Goal: Task Accomplishment & Management: Manage account settings

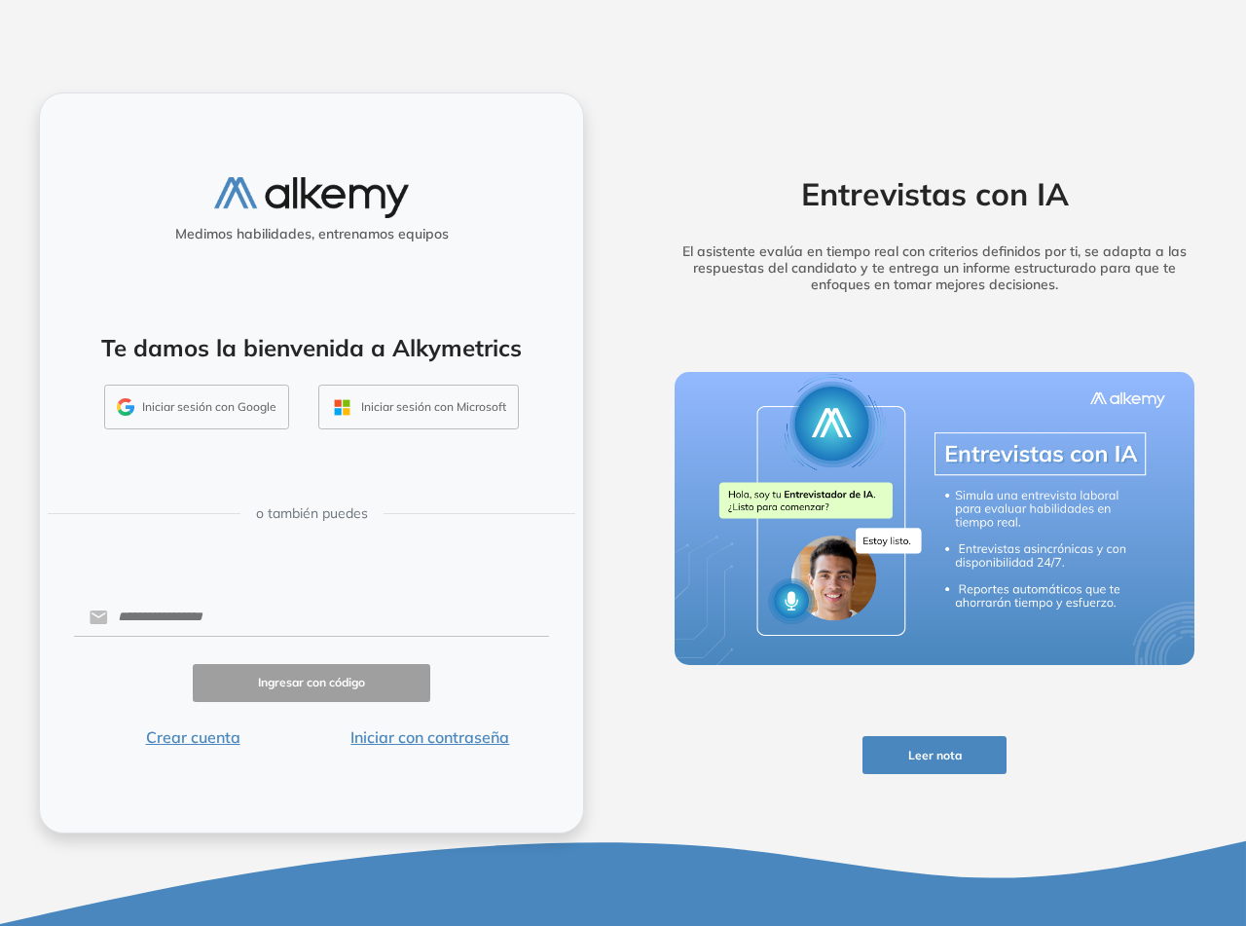
click at [416, 735] on button "Iniciar con contraseña" at bounding box center [431, 736] width 238 height 23
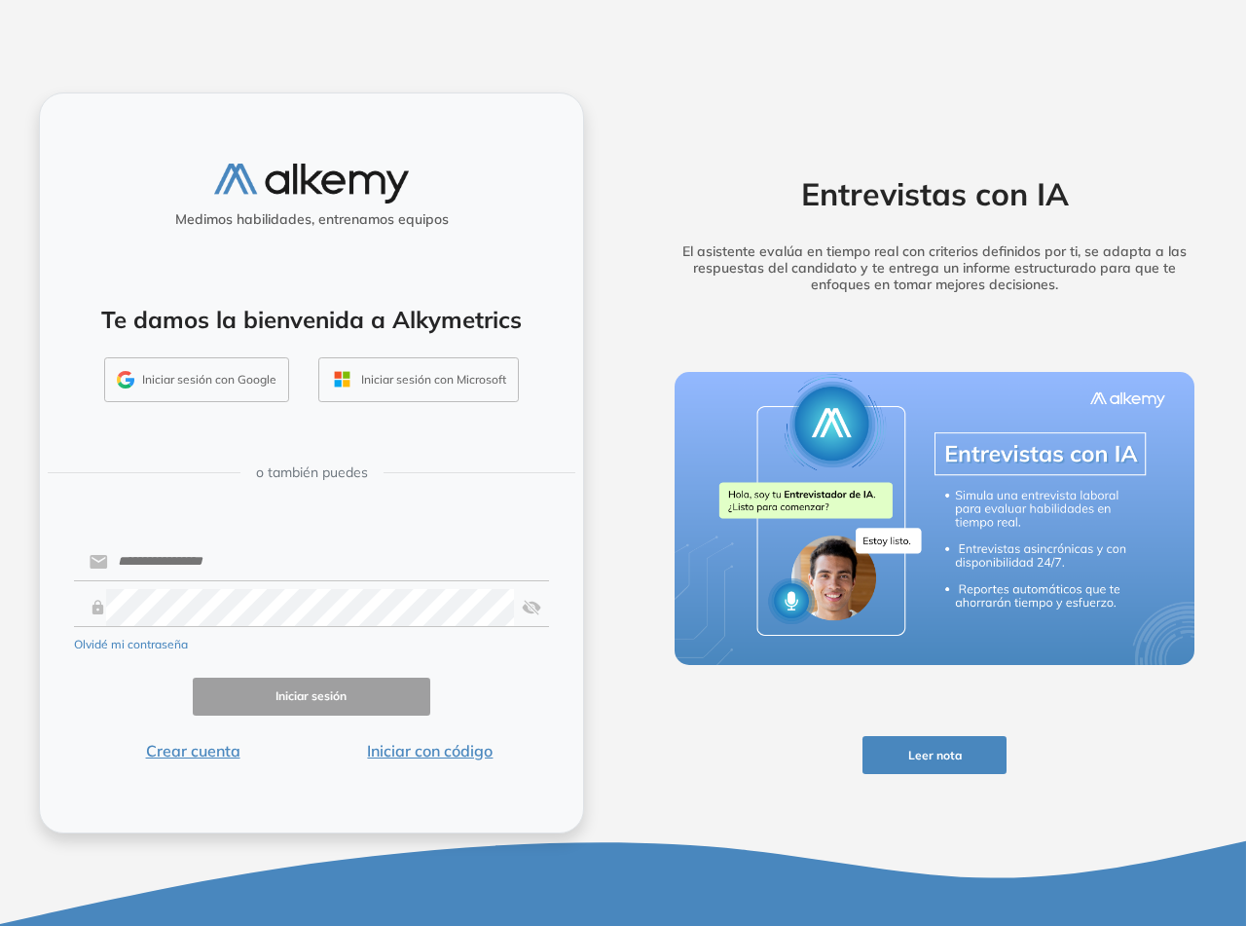
click at [414, 756] on button "Iniciar con código" at bounding box center [431, 750] width 238 height 23
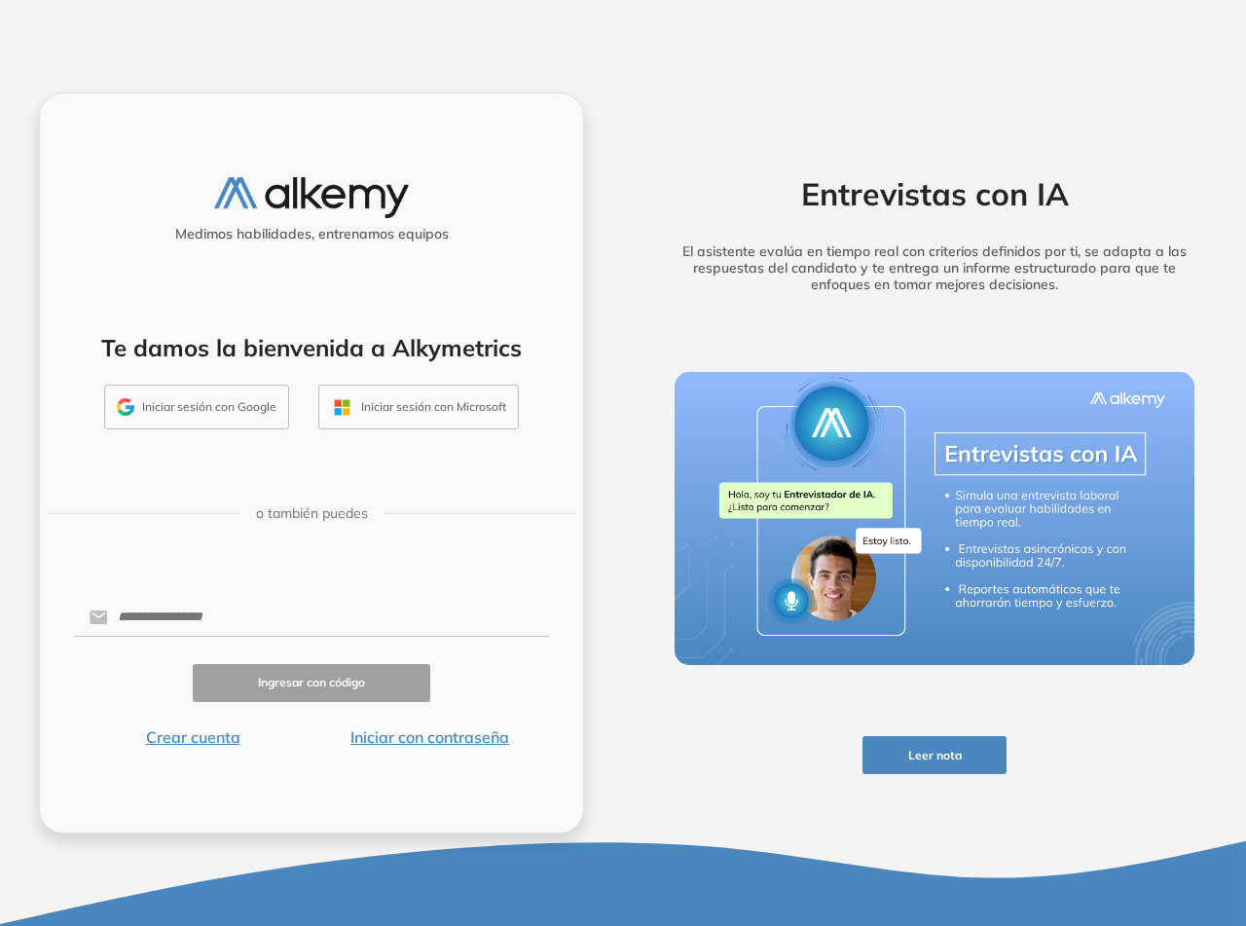
click at [423, 740] on button "Iniciar con contraseña" at bounding box center [431, 736] width 238 height 23
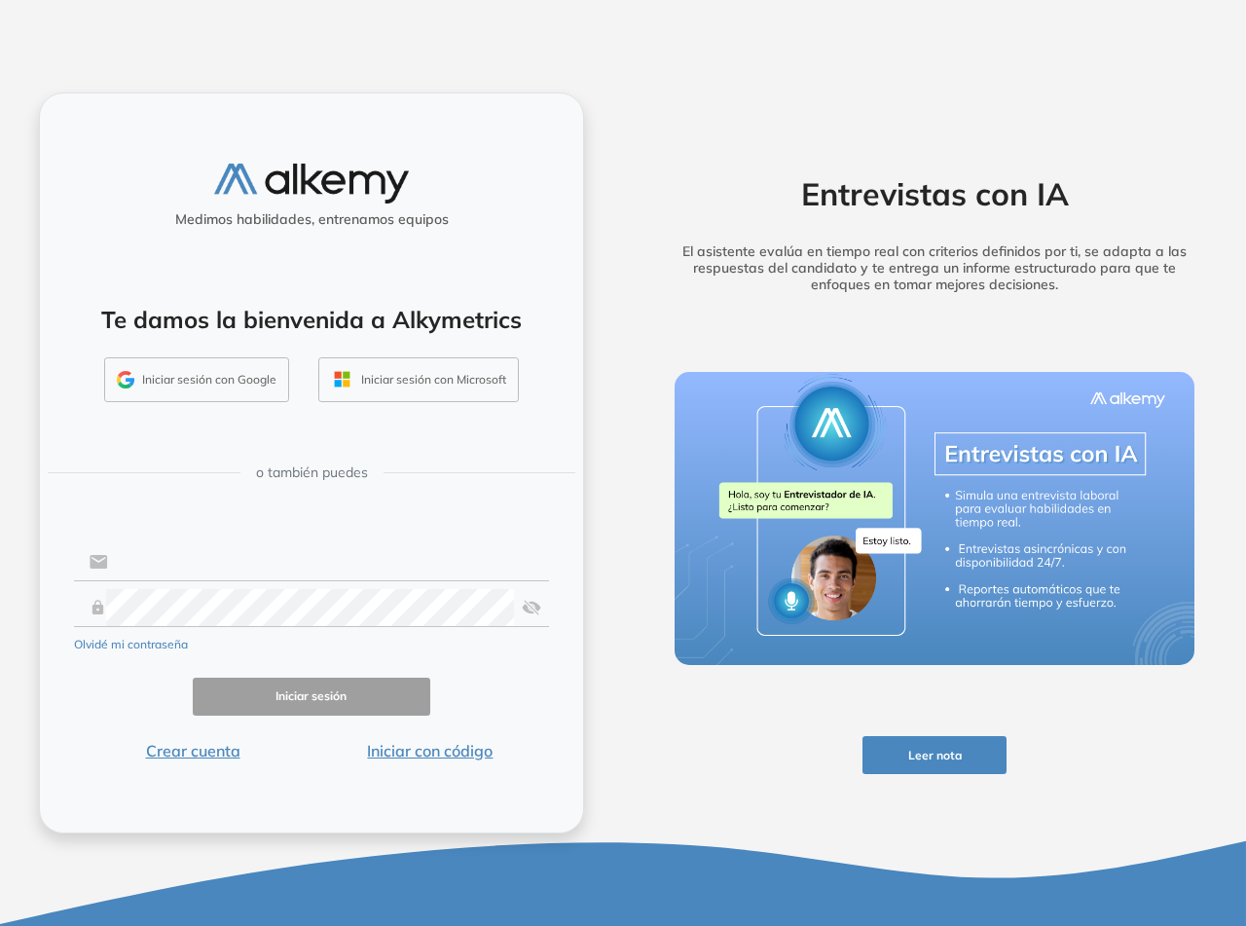
click at [199, 569] on input "text" at bounding box center [328, 561] width 441 height 37
type input "**********"
click at [297, 689] on button "Iniciar sesión" at bounding box center [312, 697] width 238 height 38
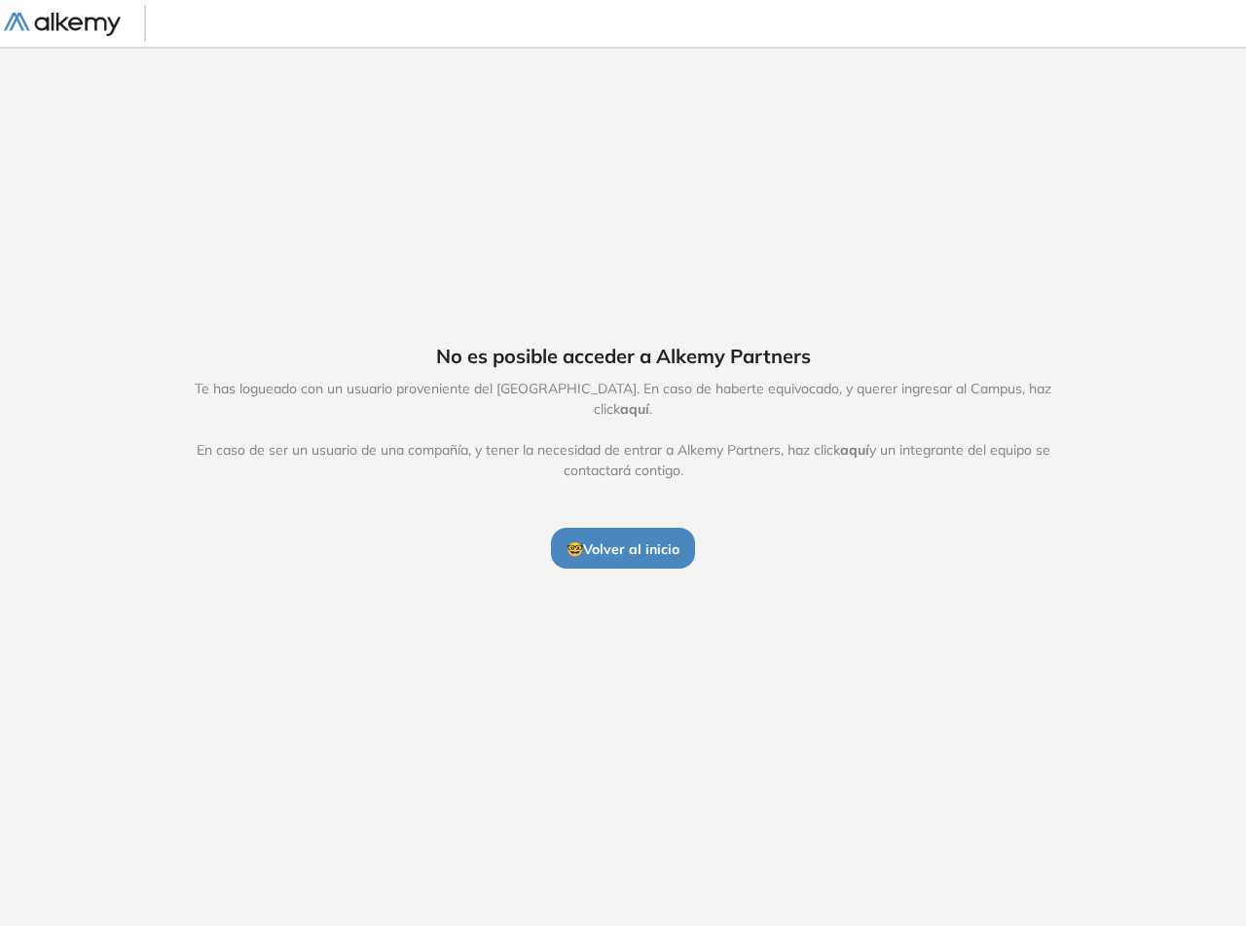
click at [649, 400] on span "aquí" at bounding box center [634, 409] width 29 height 18
